Goal: Transaction & Acquisition: Book appointment/travel/reservation

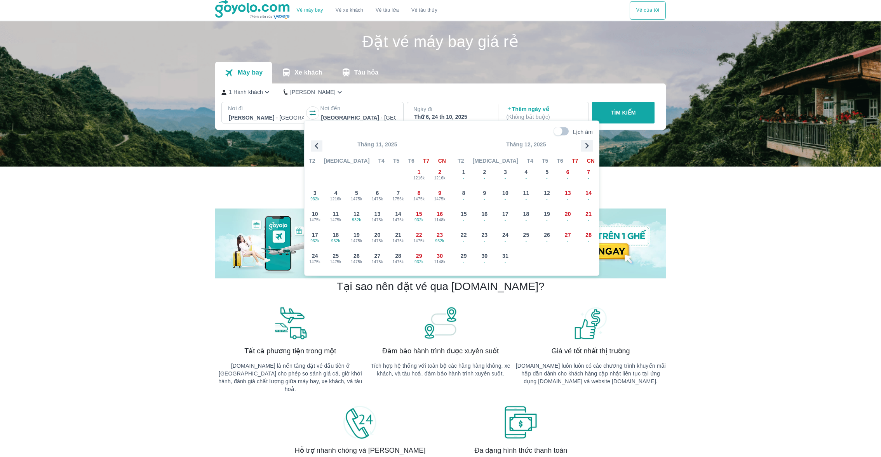
scroll to position [44, 0]
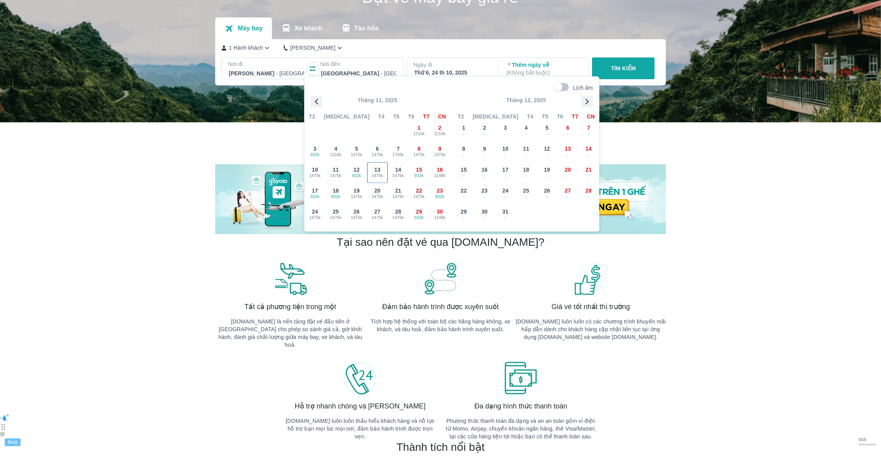
click at [375, 176] on span "1475k" at bounding box center [377, 175] width 20 height 6
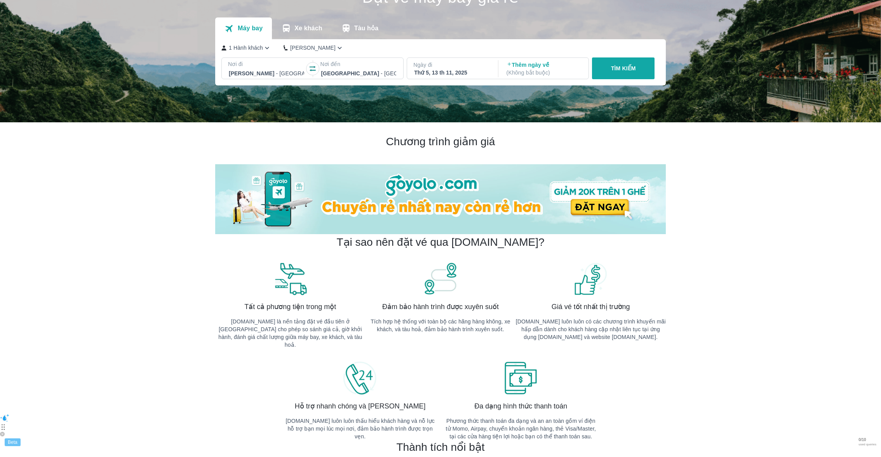
click at [531, 69] on p "( Không bắt buộc )" at bounding box center [543, 73] width 75 height 8
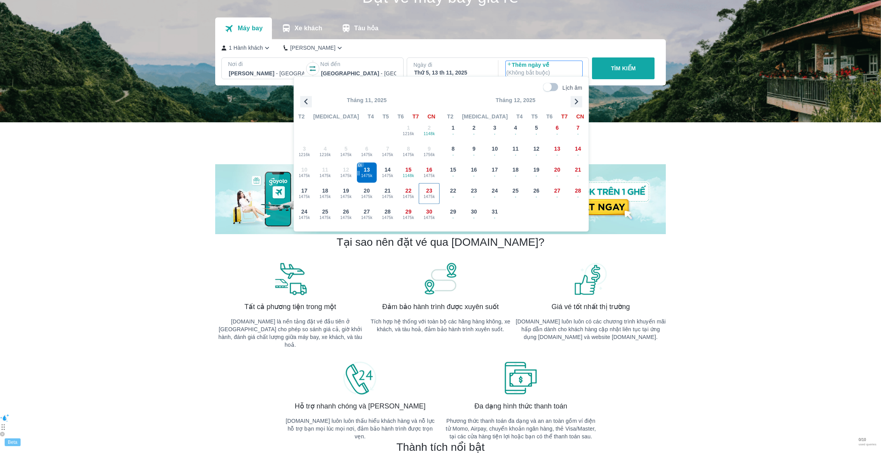
click at [435, 185] on div "23 1475k" at bounding box center [429, 194] width 20 height 20
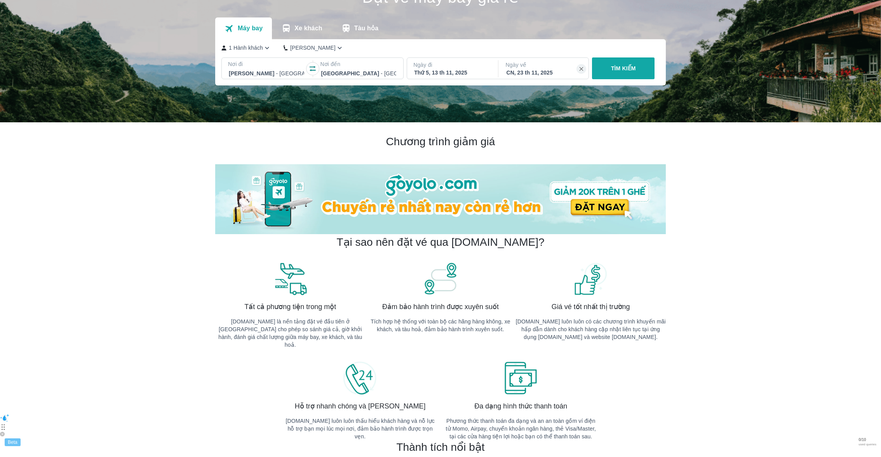
click at [602, 66] on button "TÌM KIẾM" at bounding box center [623, 68] width 63 height 22
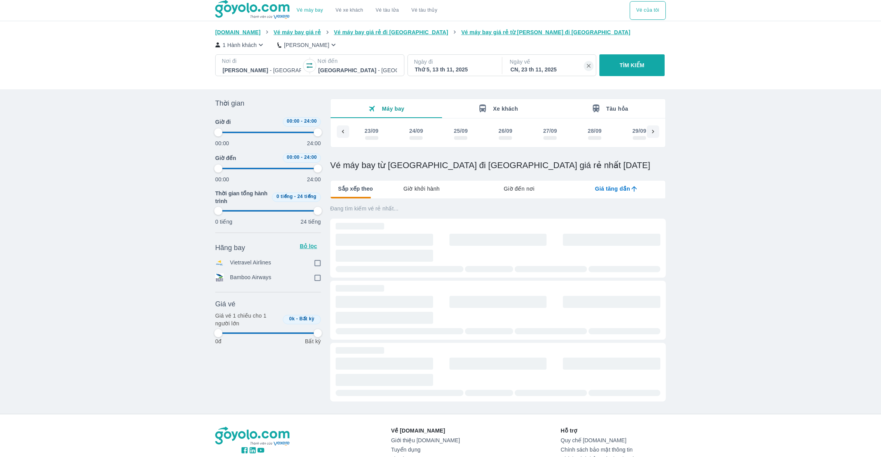
scroll to position [0, 2193]
type input "97.9166666666667"
checkbox input "true"
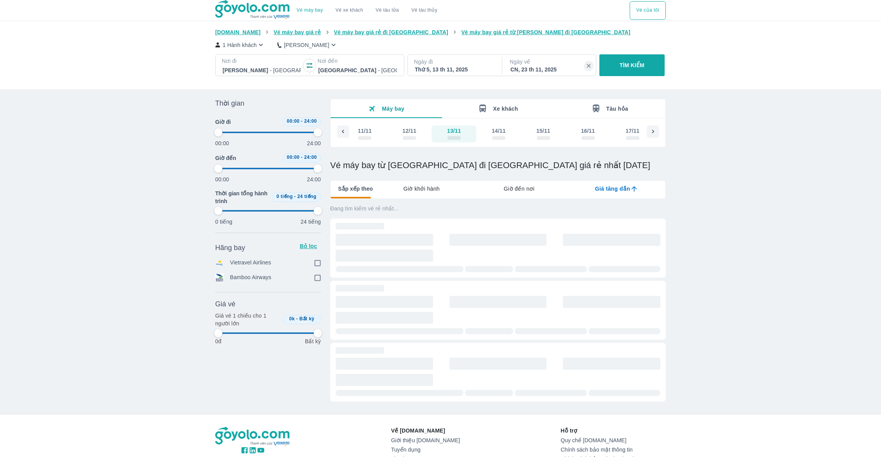
checkbox input "true"
type input "97.9166666666667"
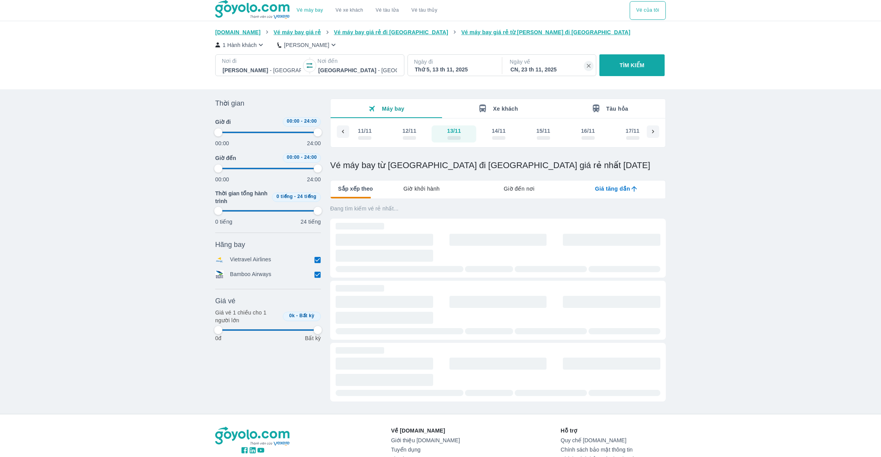
type input "97.9166666666667"
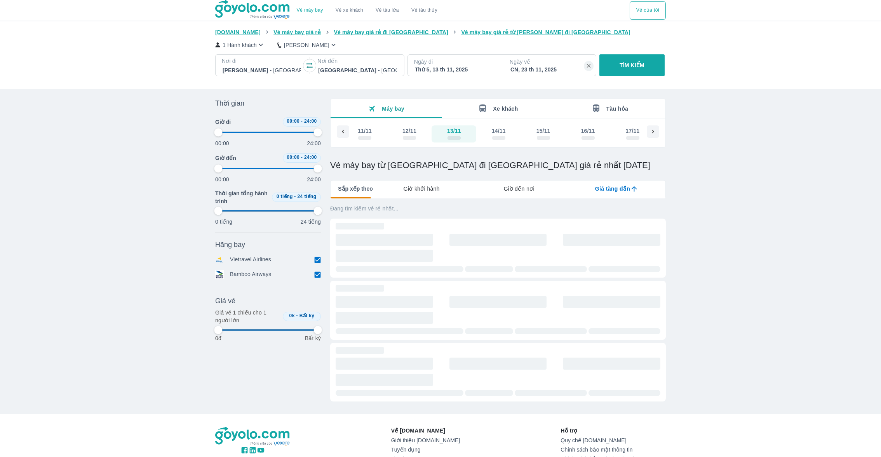
type input "97.9166666666667"
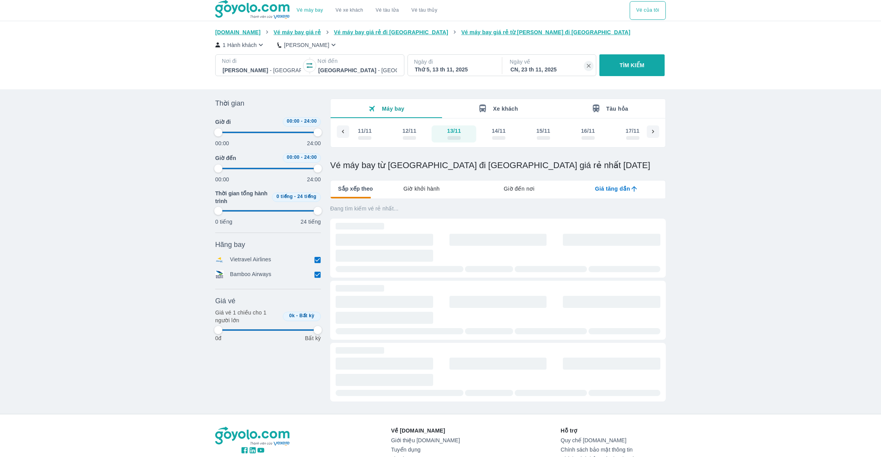
type input "97.9166666666667"
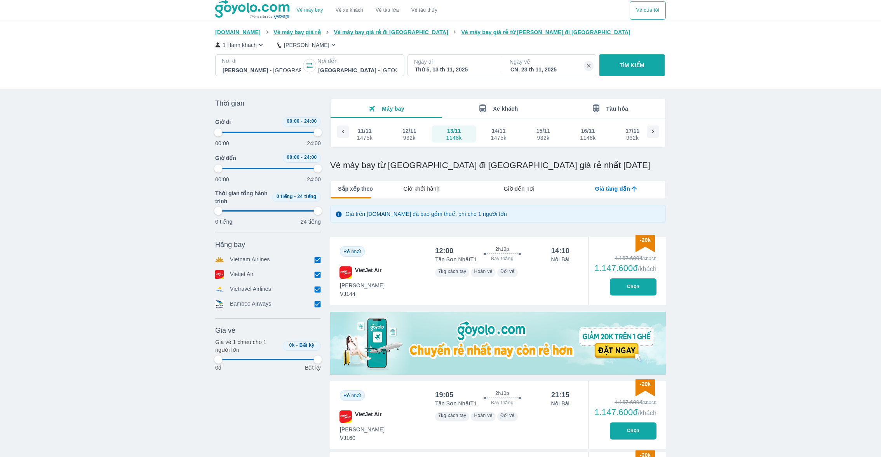
type input "97.9166666666667"
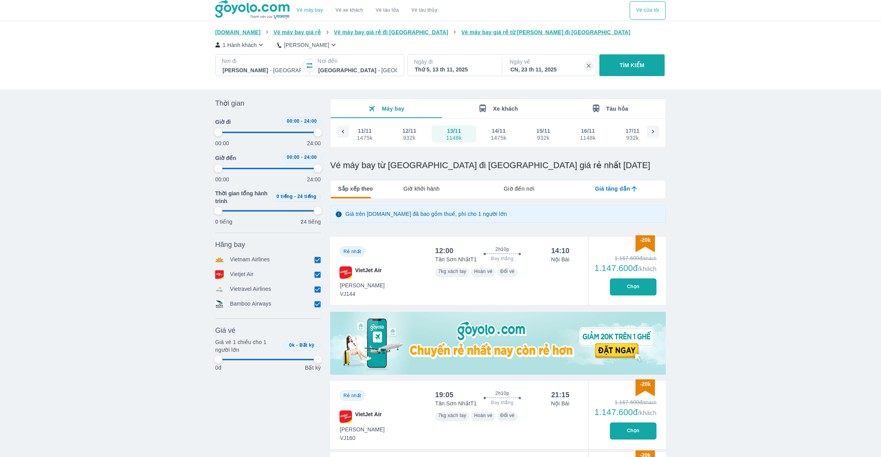
type input "97.9166666666667"
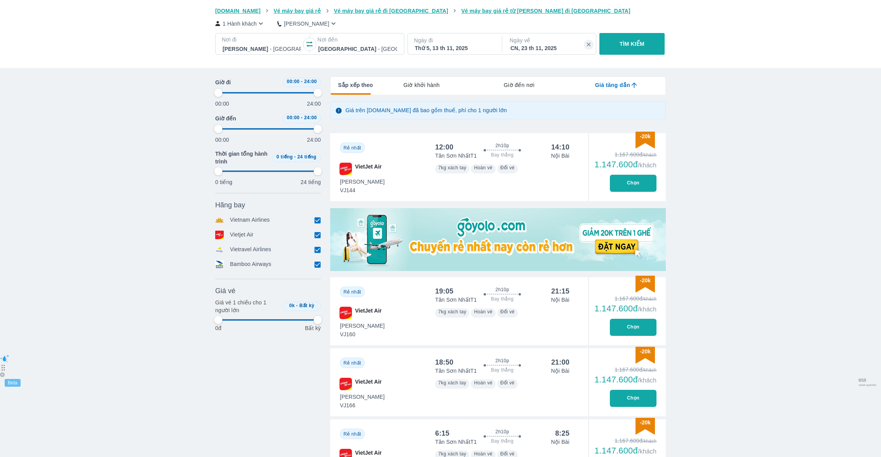
type input "97.9166666666667"
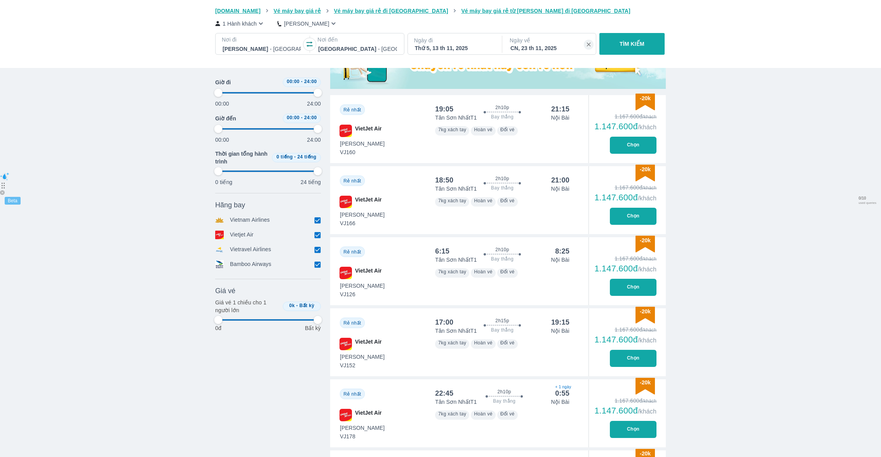
type input "97.9166666666667"
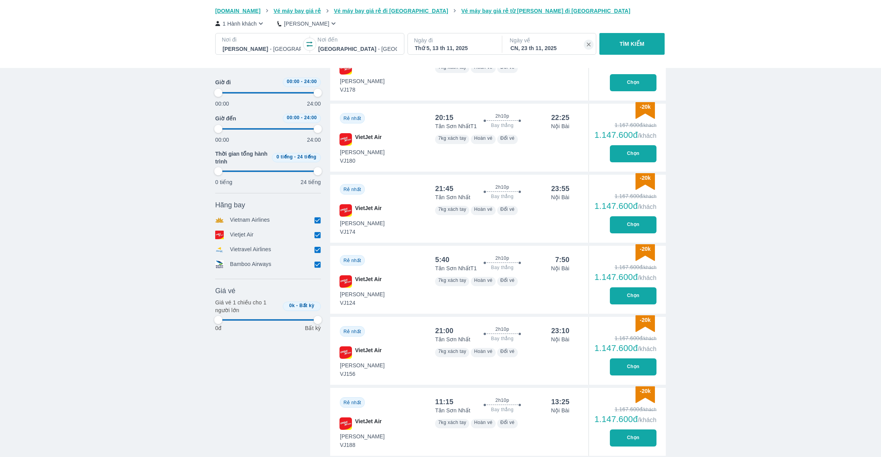
type input "97.9166666666667"
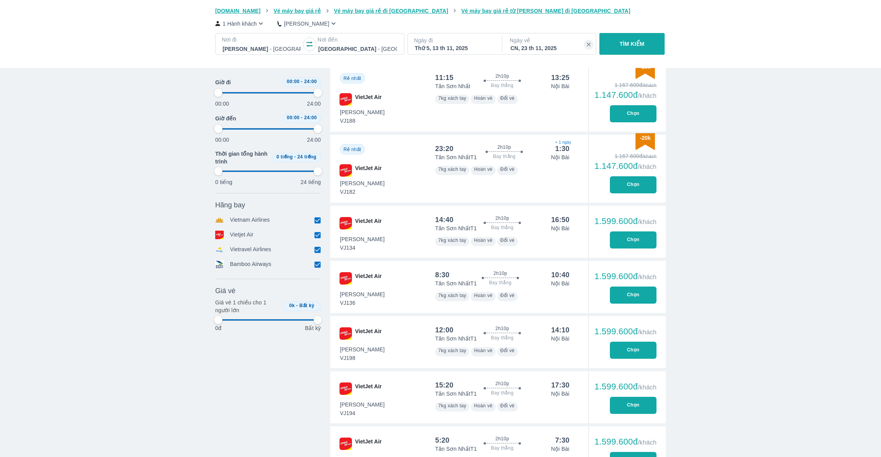
scroll to position [994, 0]
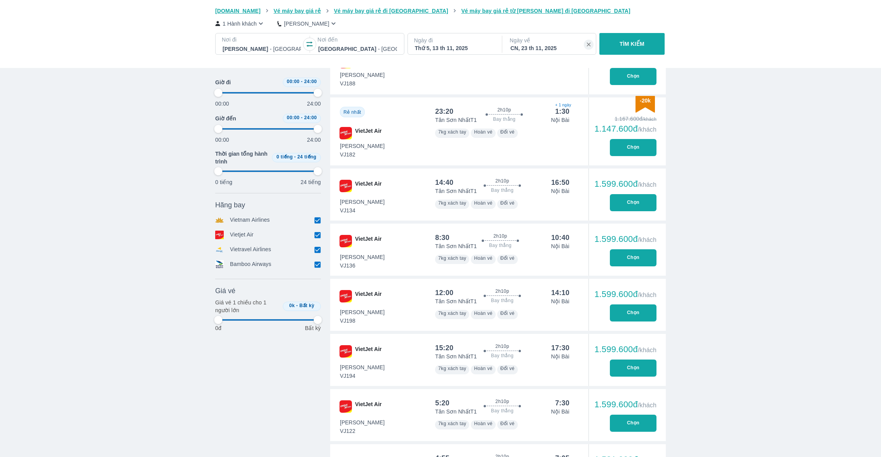
type input "97.9166666666667"
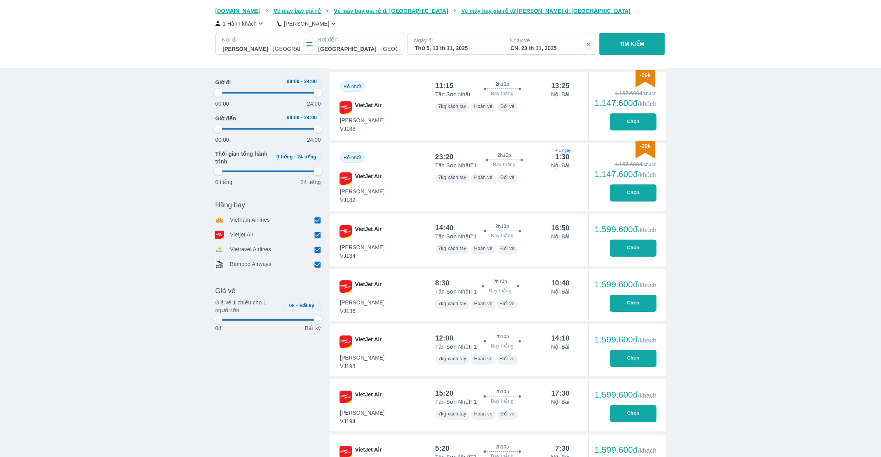
type input "97.9166666666667"
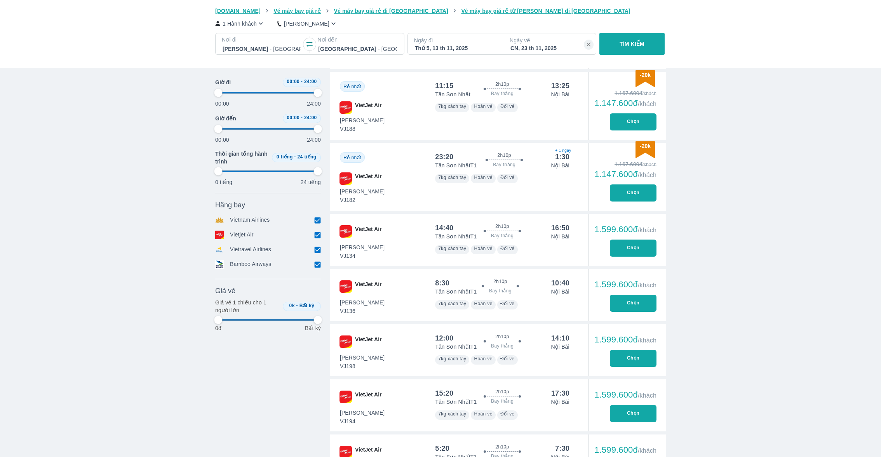
type input "97.9166666666667"
click at [643, 249] on button "Chọn" at bounding box center [633, 248] width 47 height 17
type input "97.9166666666667"
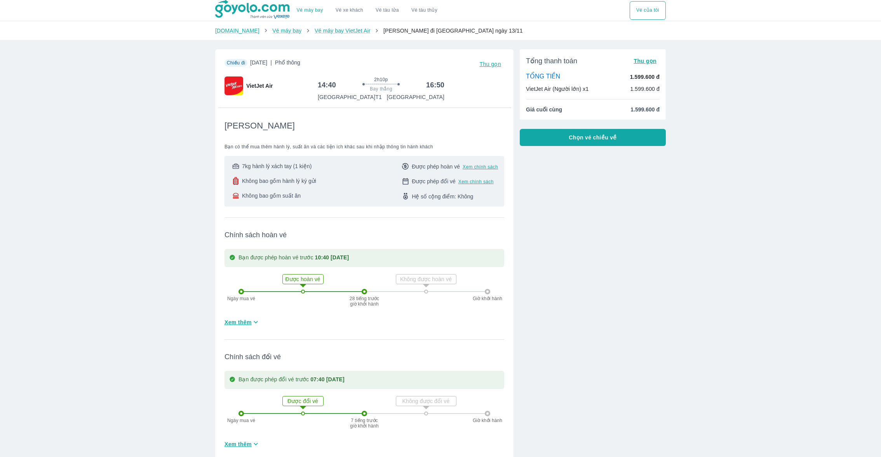
click at [571, 138] on span "Chọn vé chiều về" at bounding box center [592, 138] width 48 height 8
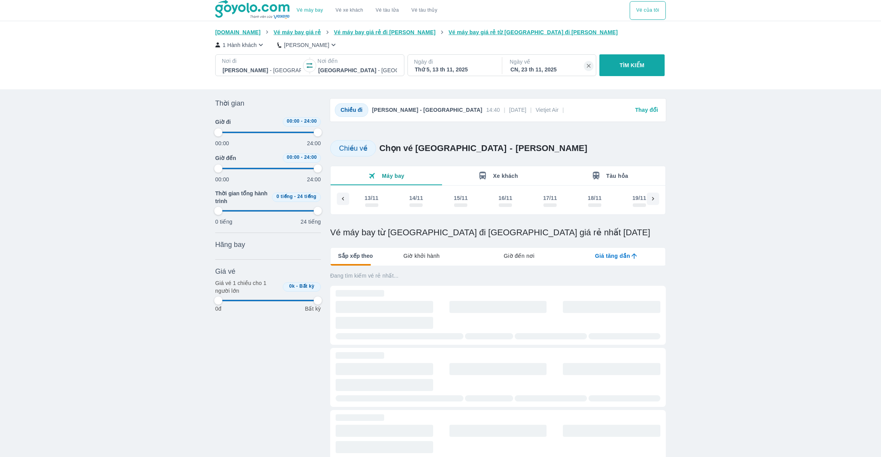
scroll to position [0, 210]
type input "97.9166666666667"
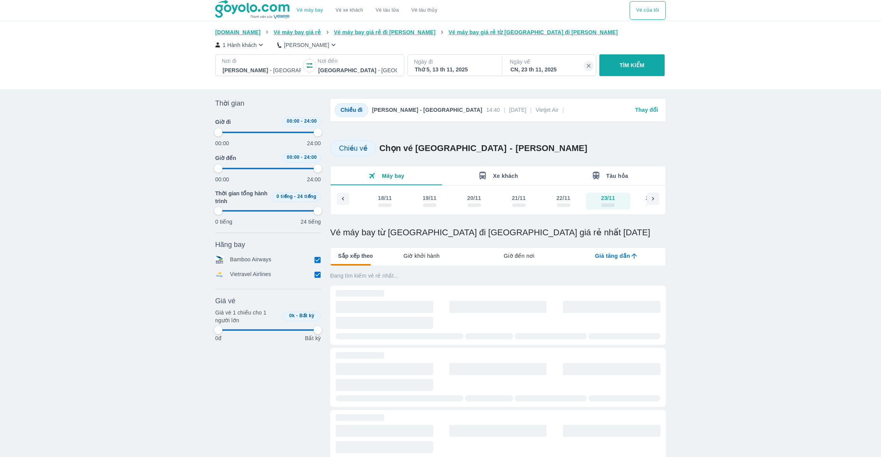
type input "97.9166666666667"
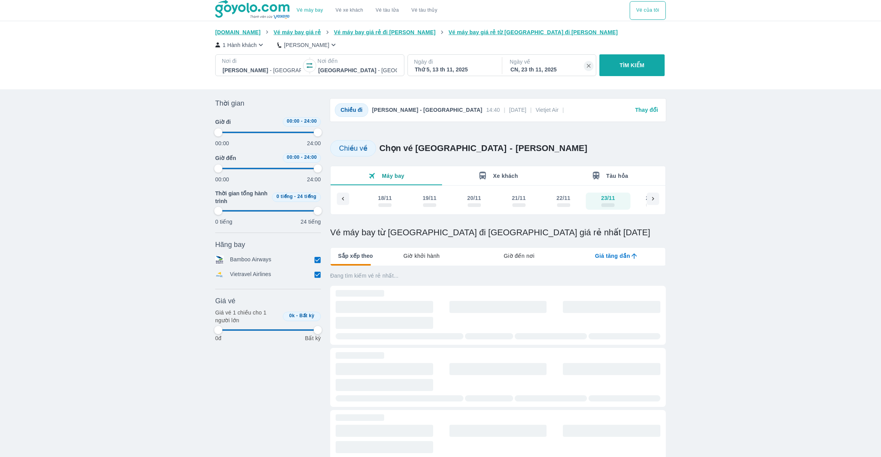
type input "97.9166666666667"
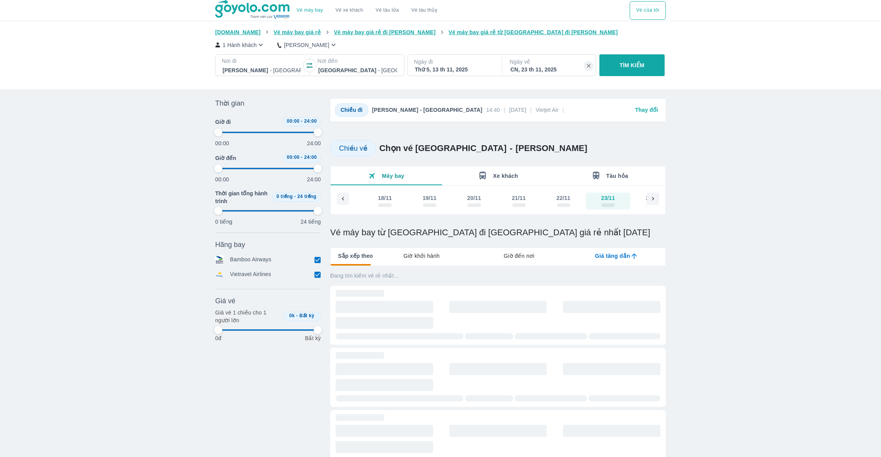
type input "97.9166666666667"
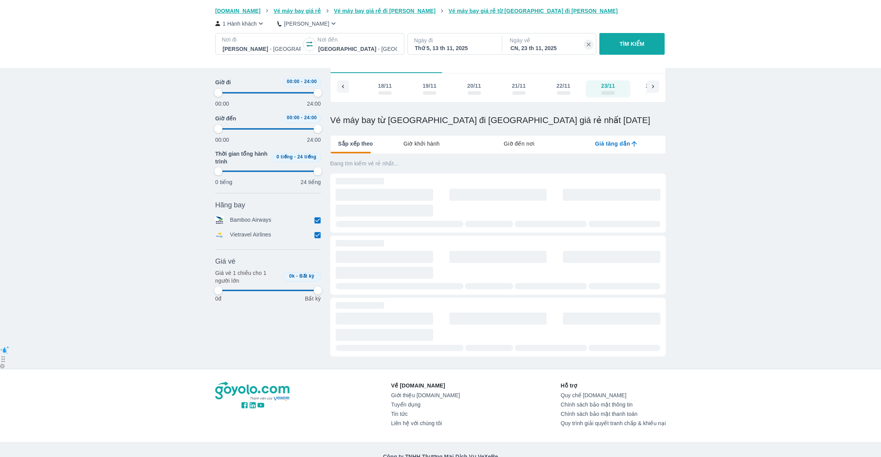
type input "97.9166666666667"
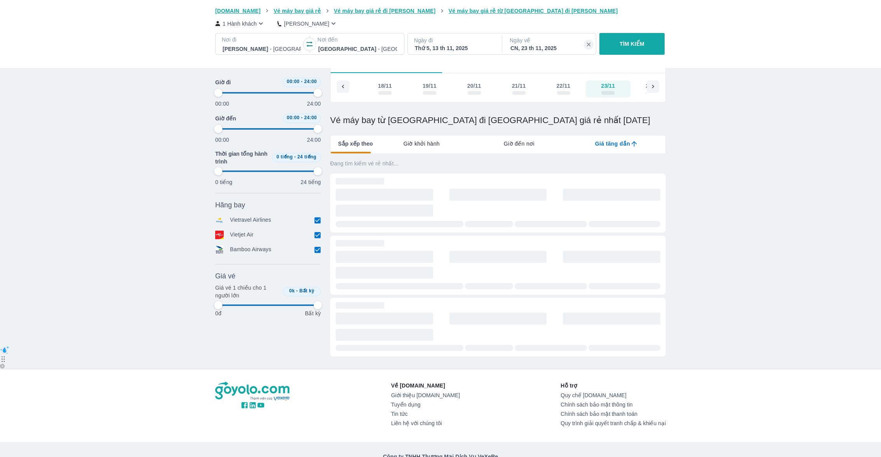
type input "97.9166666666667"
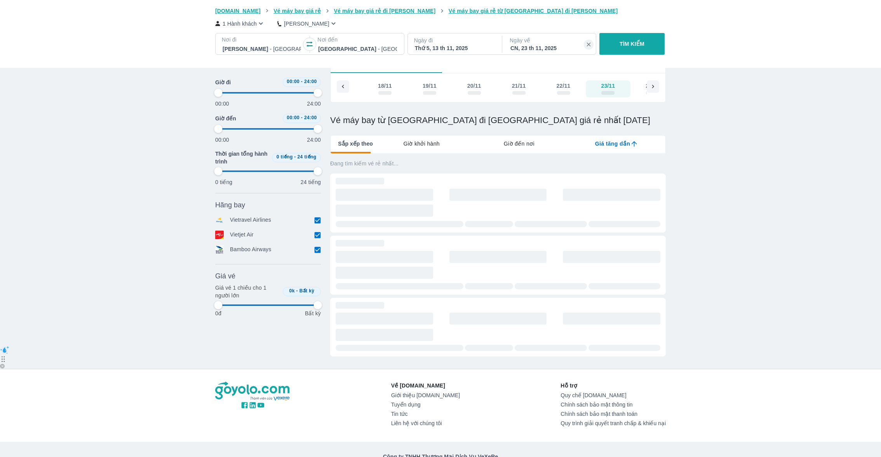
type input "97.9166666666667"
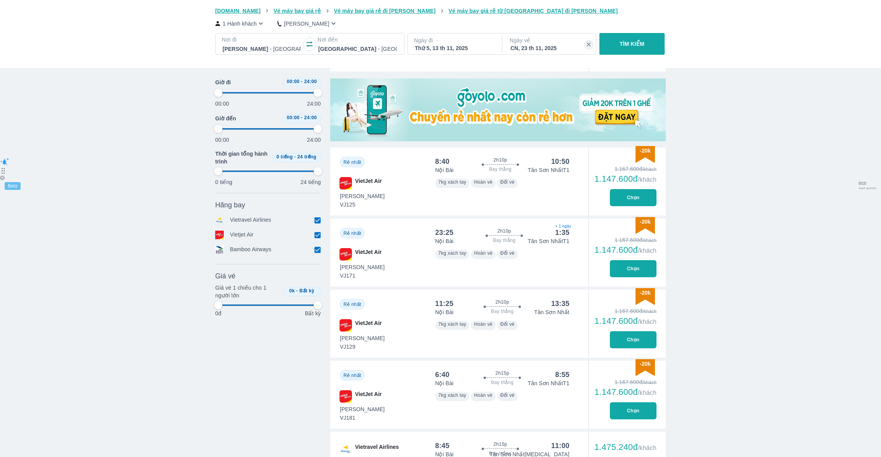
type input "97.9166666666667"
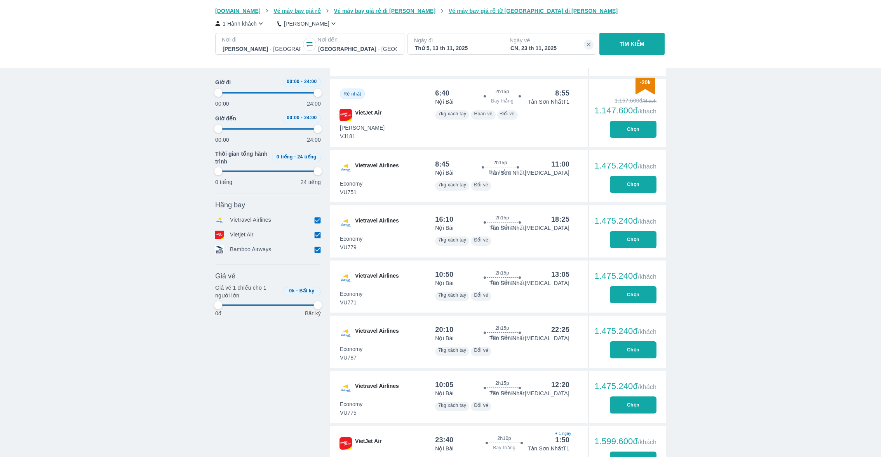
type input "97.9166666666667"
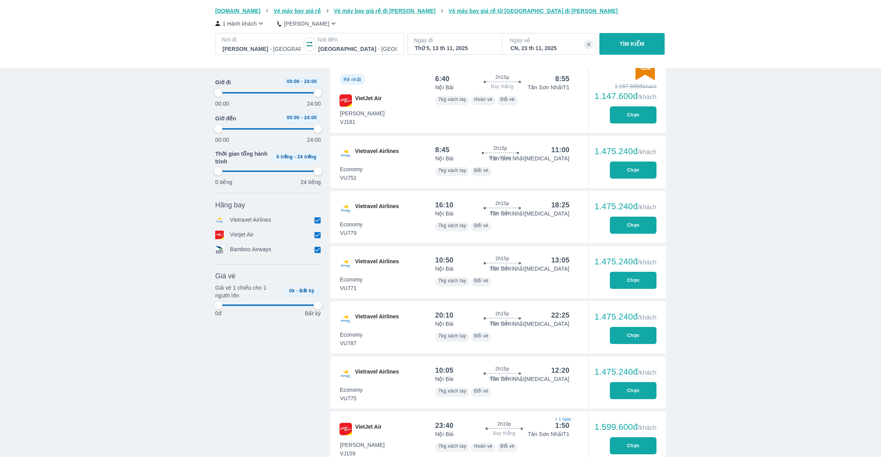
type input "97.9166666666667"
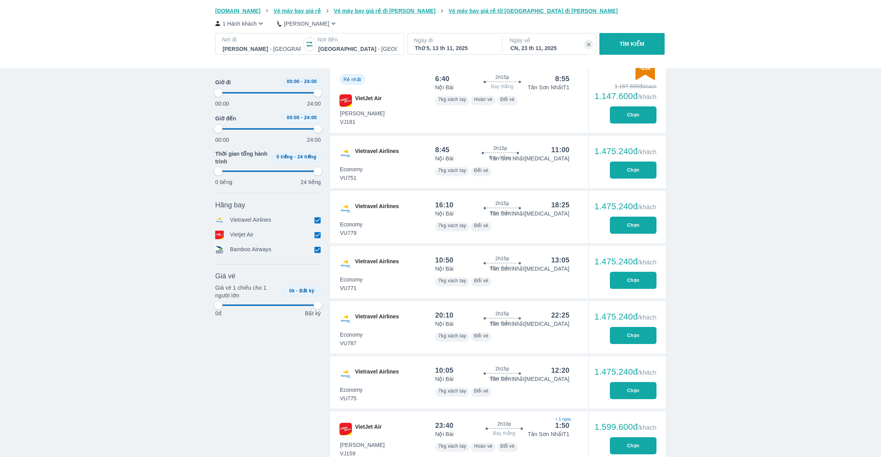
type input "97.9166666666667"
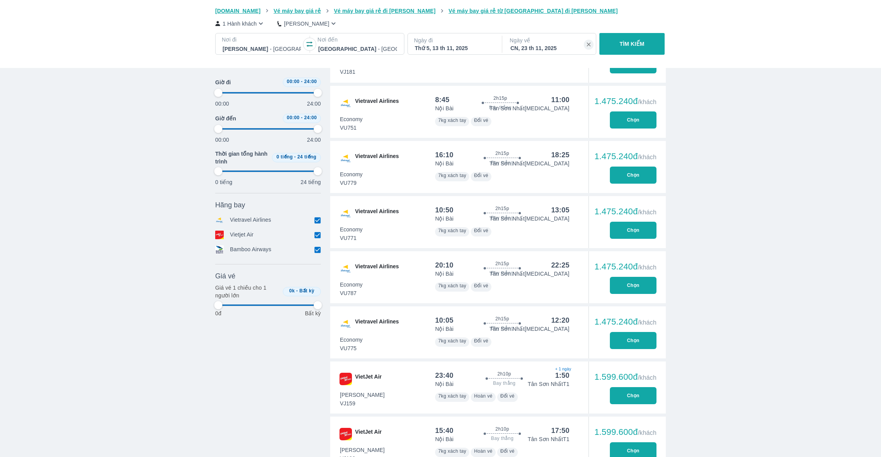
scroll to position [732, 0]
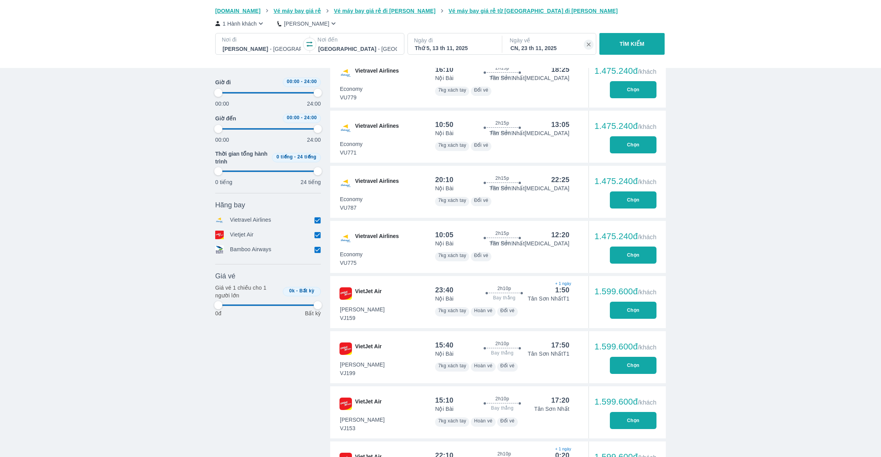
type input "97.9166666666667"
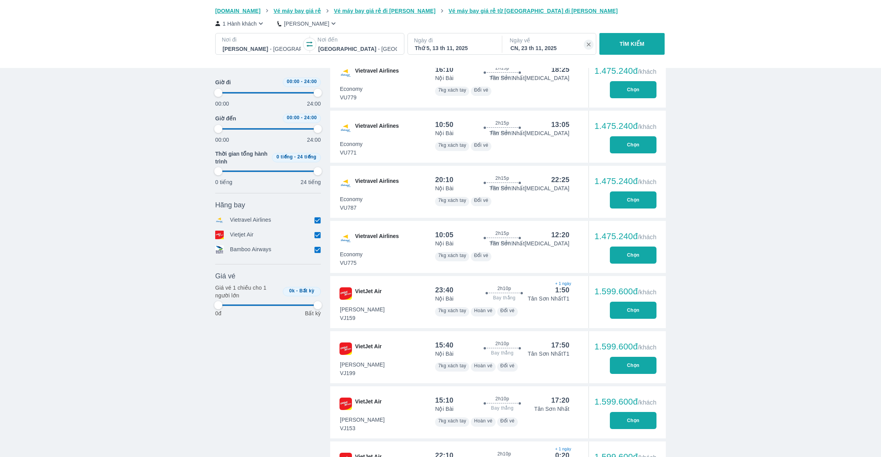
type input "97.9166666666667"
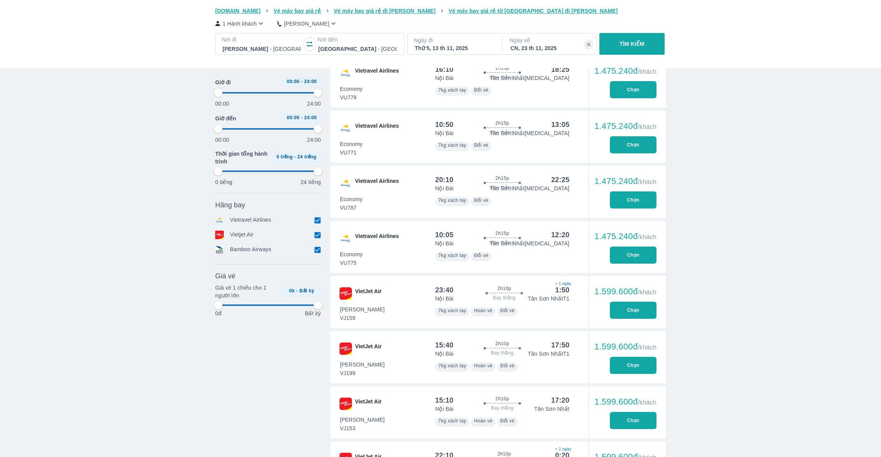
type input "97.9166666666667"
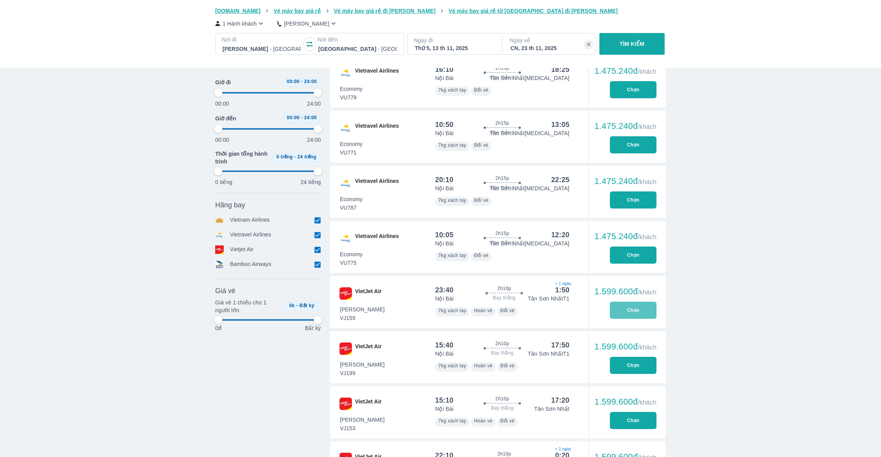
click at [644, 311] on button "Chọn" at bounding box center [633, 310] width 47 height 17
type input "97.9166666666667"
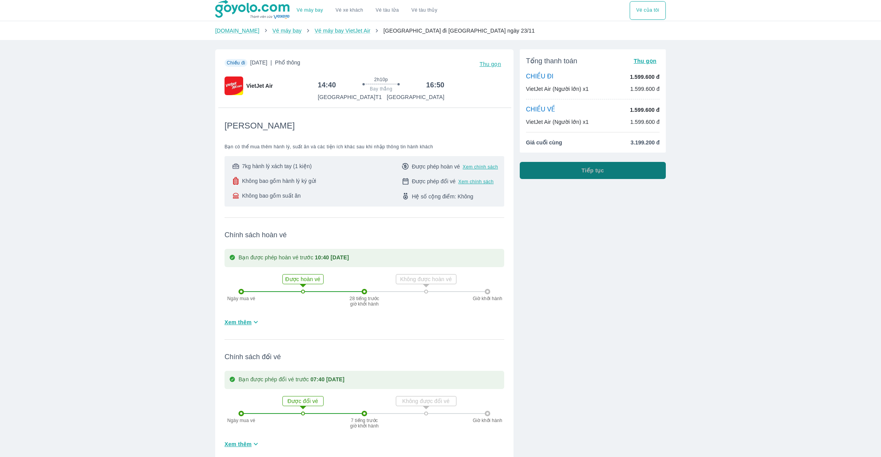
click at [558, 177] on button "Tiếp tục" at bounding box center [593, 170] width 146 height 17
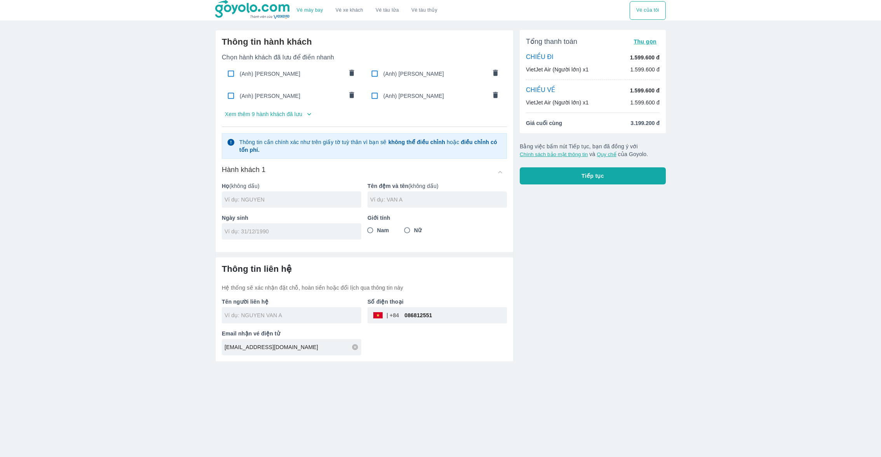
click at [251, 110] on button "Xem thêm 9 hành khách đã lưu" at bounding box center [364, 114] width 285 height 12
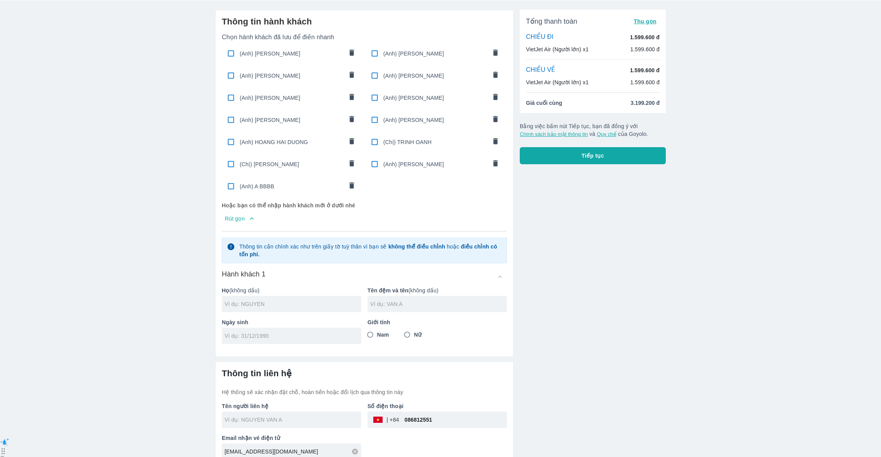
scroll to position [21, 0]
click at [405, 124] on div "(Anh) [PERSON_NAME]" at bounding box center [435, 119] width 140 height 18
type input "[PERSON_NAME]"
type input "HAI LONG"
type input "[DATE]"
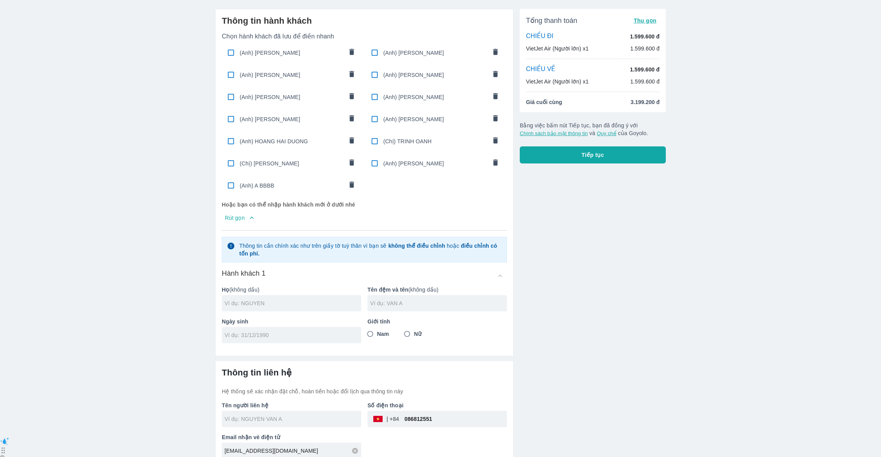
radio input "true"
type input "[PERSON_NAME]"
checkbox input "true"
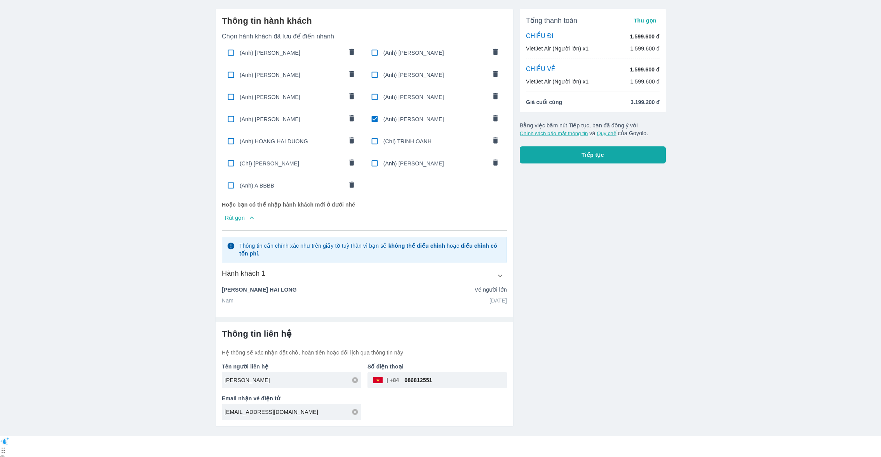
scroll to position [0, 0]
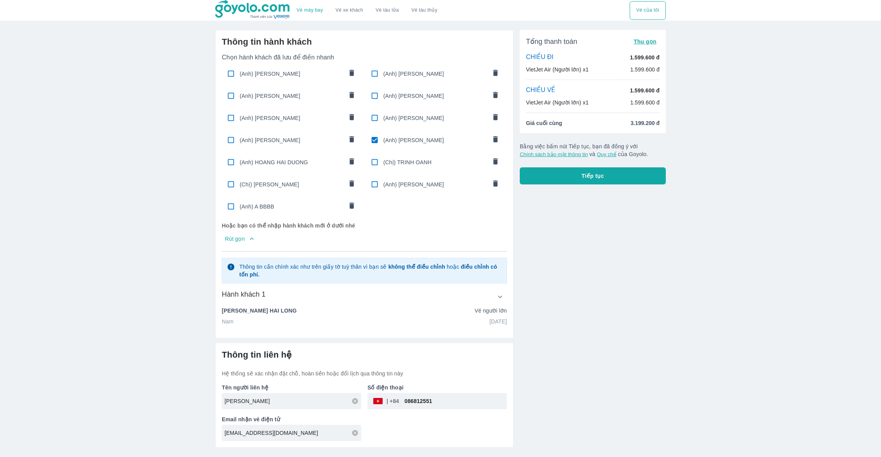
click at [419, 400] on input "086812551" at bounding box center [453, 401] width 108 height 19
type input "086802454"
type input "0868024547"
click at [638, 217] on div "Tổng thanh toán Thu gọn CHIỀU ĐI 1.599.600 đ VietJet Air (Người lớn) x1 1.599.6…" at bounding box center [589, 236] width 152 height 424
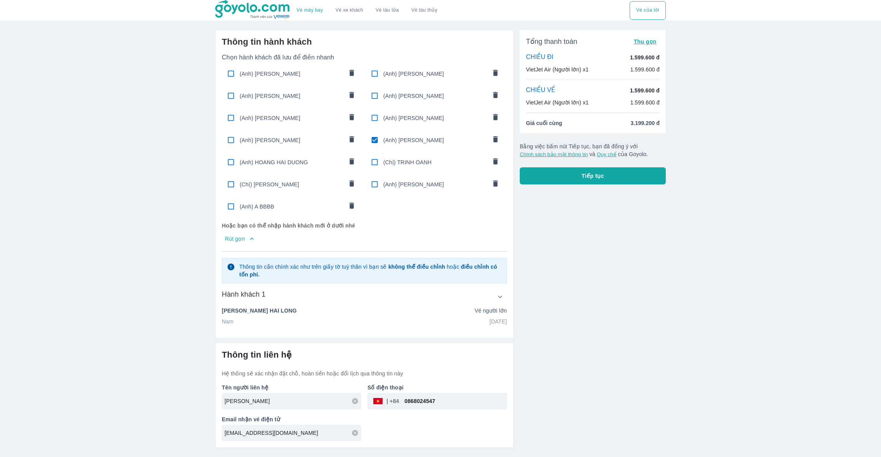
click at [585, 179] on span "Tiếp tục" at bounding box center [592, 176] width 23 height 8
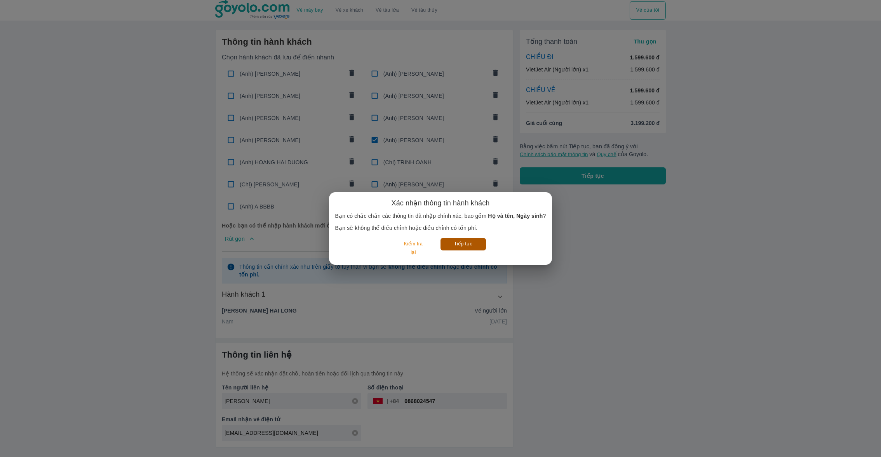
click at [455, 249] on button "Tiếp tục" at bounding box center [462, 244] width 45 height 12
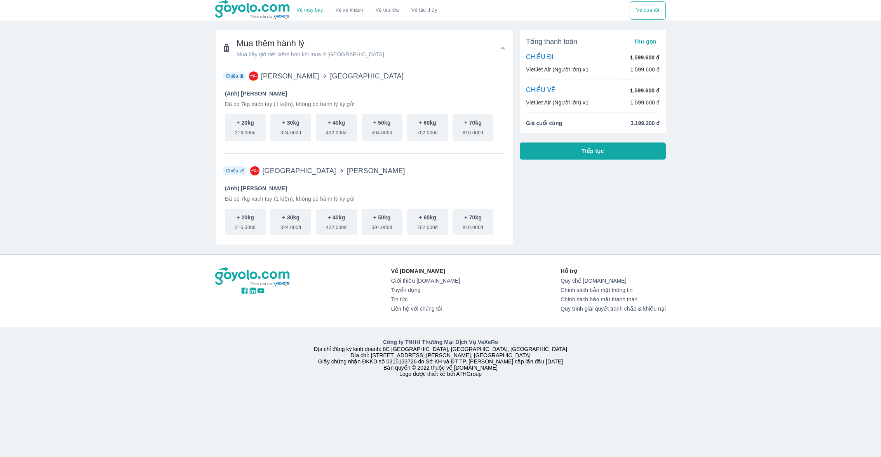
click at [575, 142] on div "Tổng thanh toán Thu gọn CHIỀU ĐI 1.599.600 đ VietJet Air (Người lớn) x1 1.599.6…" at bounding box center [593, 95] width 146 height 130
click at [566, 147] on button "Tiếp tục" at bounding box center [593, 151] width 146 height 17
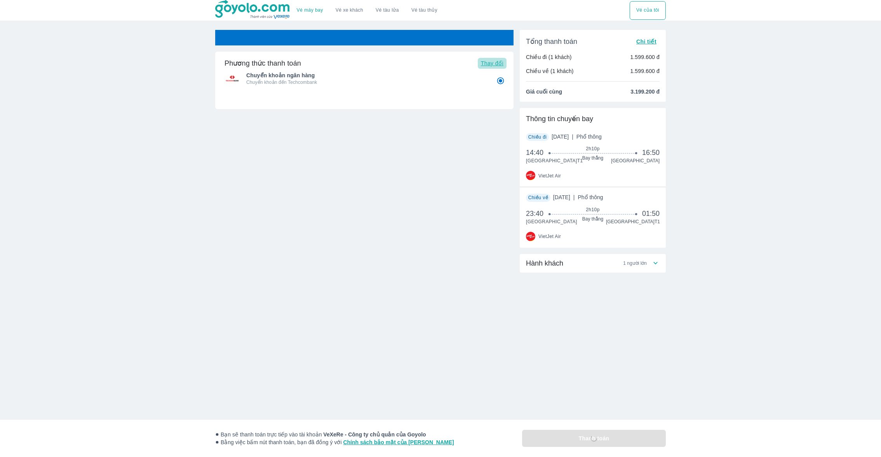
click at [487, 61] on span "Thay đổi" at bounding box center [492, 63] width 23 height 6
radio input "false"
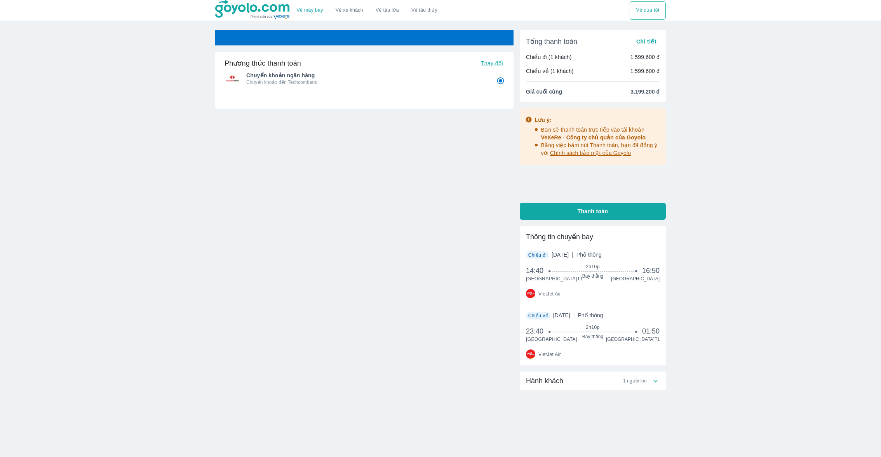
radio input "false"
